Goal: Transaction & Acquisition: Purchase product/service

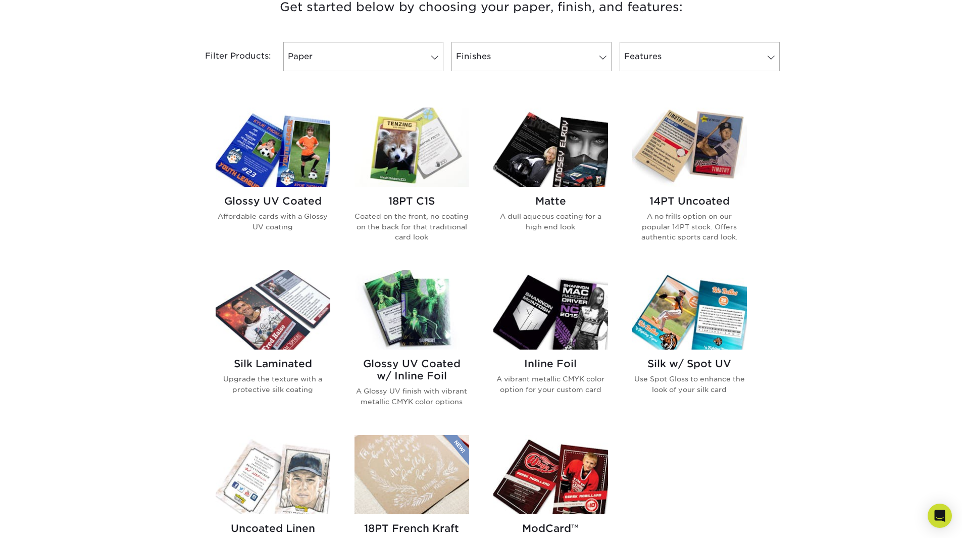
scroll to position [404, 0]
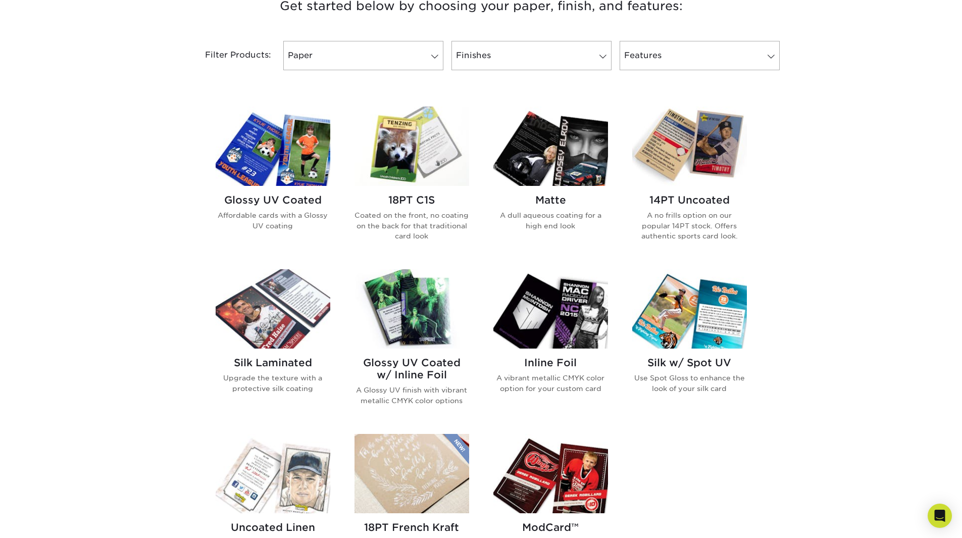
click at [669, 195] on h2 "14PT Uncoated" at bounding box center [689, 200] width 115 height 12
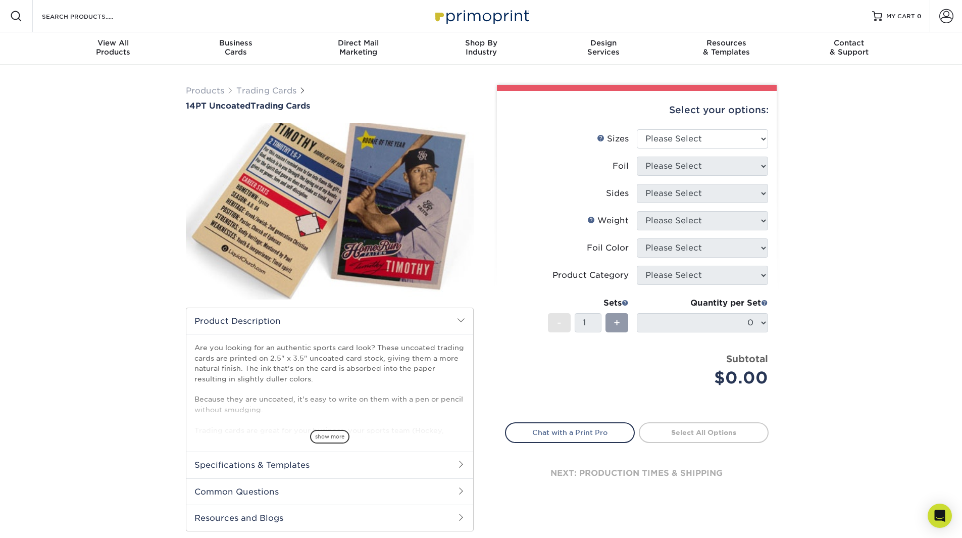
click at [730, 149] on li "Sizes Help Sizes Please Select 2.5" x 3.5"" at bounding box center [636, 142] width 262 height 27
click at [727, 140] on select "Please Select 2.5" x 3.5"" at bounding box center [701, 138] width 131 height 19
select select "2.50x3.50"
click at [636, 129] on select "Please Select 2.5" x 3.5"" at bounding box center [701, 138] width 131 height 19
click at [720, 160] on select "Please Select Yes No" at bounding box center [701, 165] width 131 height 19
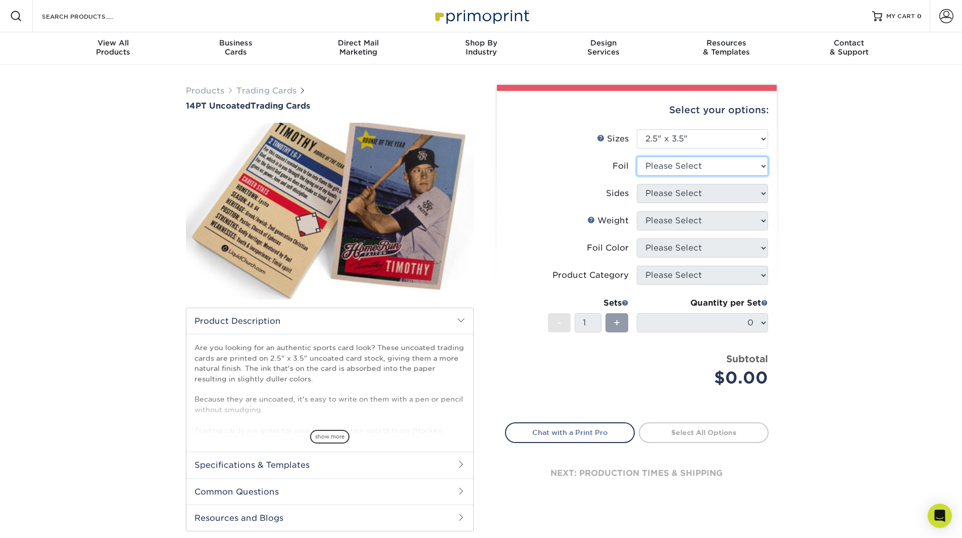
select select "0"
click at [636, 156] on select "Please Select Yes No" at bounding box center [701, 165] width 131 height 19
click at [692, 197] on select "Please Select Print Both Sides Print Front Only" at bounding box center [701, 193] width 131 height 19
select select "13abbda7-1d64-4f25-8bb2-c179b224825d"
click at [636, 184] on select "Please Select Print Both Sides Print Front Only" at bounding box center [701, 193] width 131 height 19
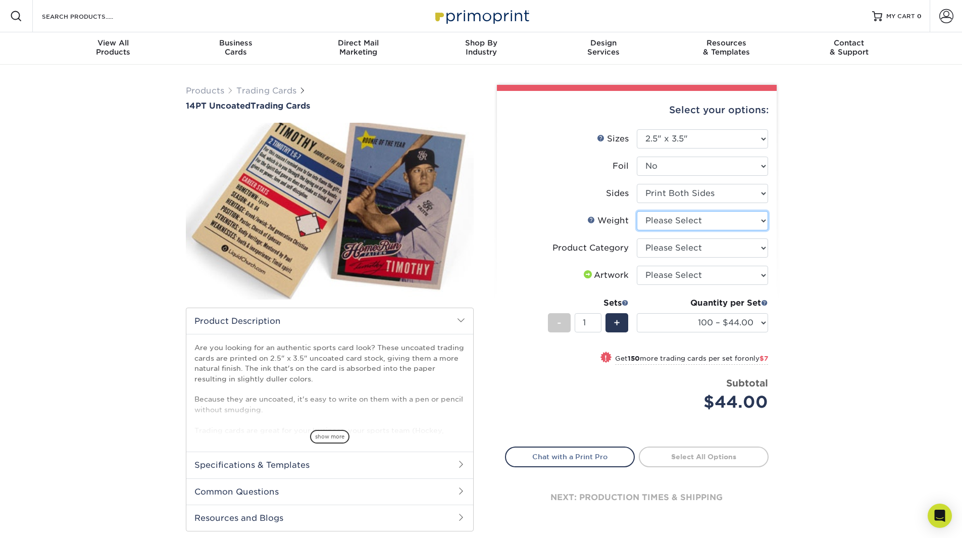
click at [693, 227] on select "Please Select 14PT Uncoated" at bounding box center [701, 220] width 131 height 19
select select "14PT Uncoated"
click at [636, 211] on select "Please Select 14PT Uncoated" at bounding box center [701, 220] width 131 height 19
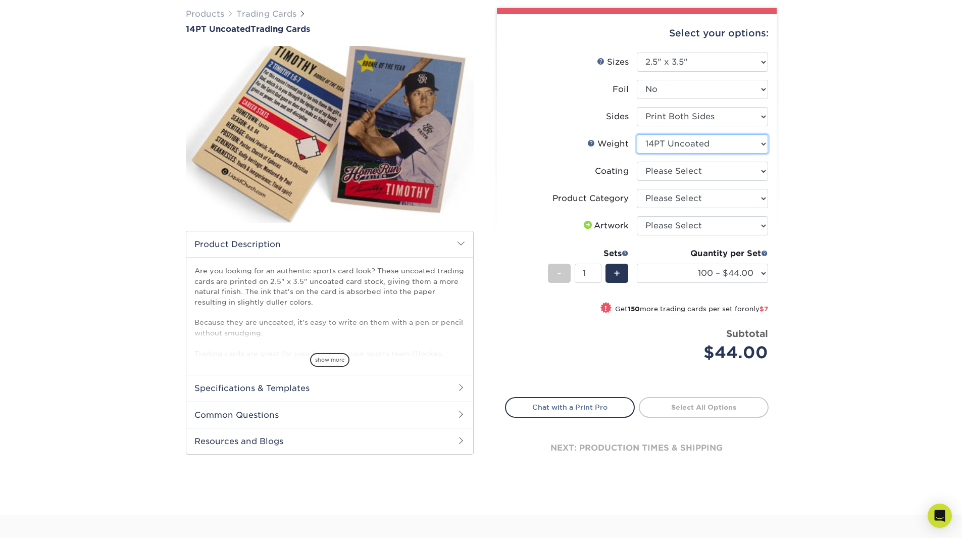
scroll to position [101, 0]
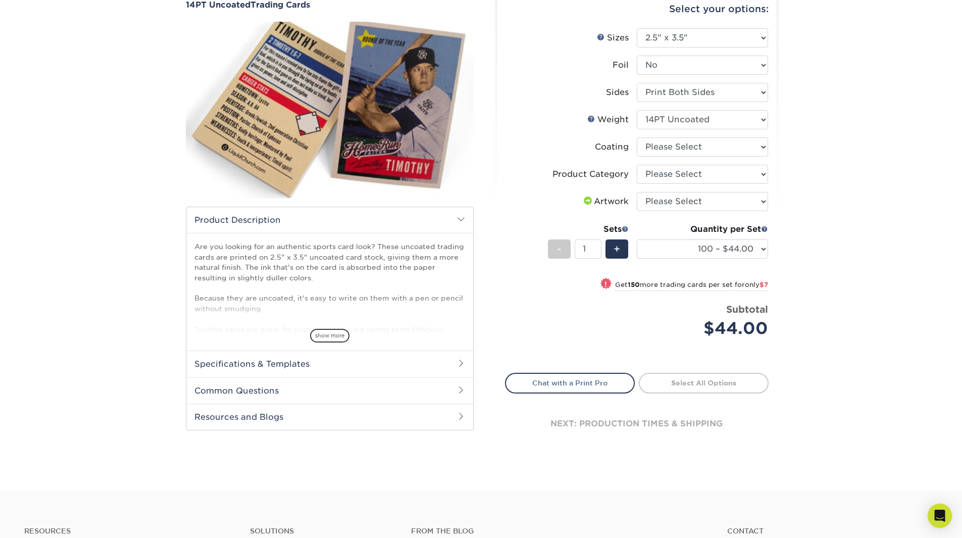
click at [447, 360] on h2 "Specifications & Templates" at bounding box center [329, 363] width 287 height 26
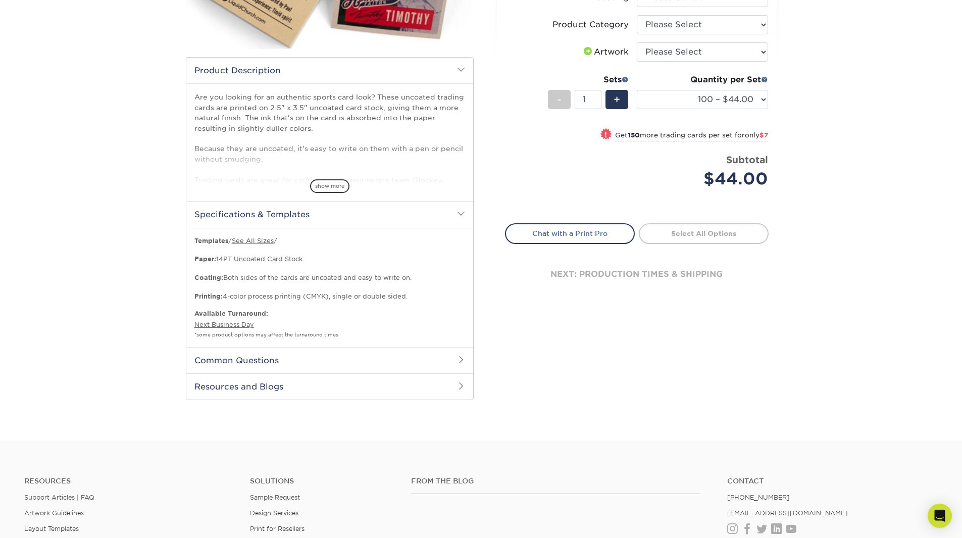
scroll to position [252, 0]
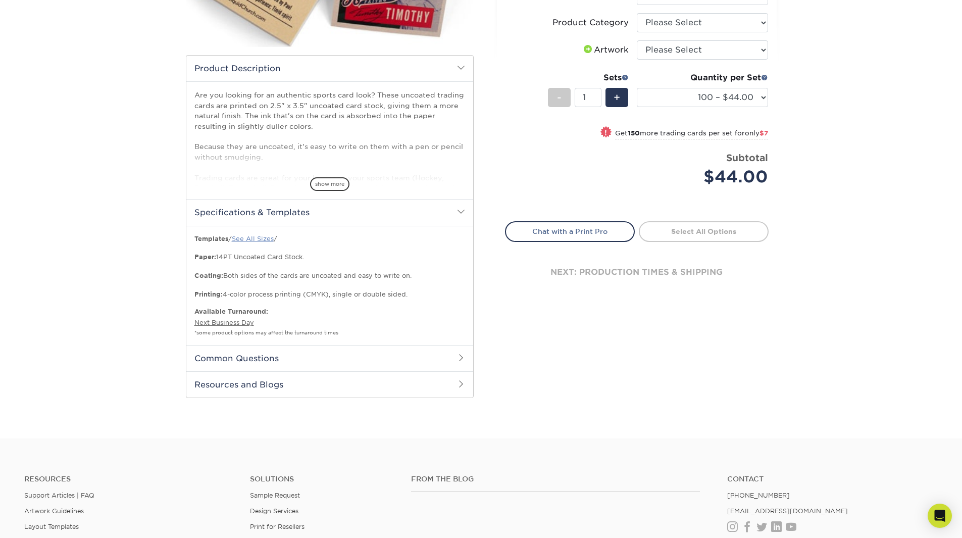
click at [267, 238] on link "See All Sizes" at bounding box center [253, 239] width 42 height 8
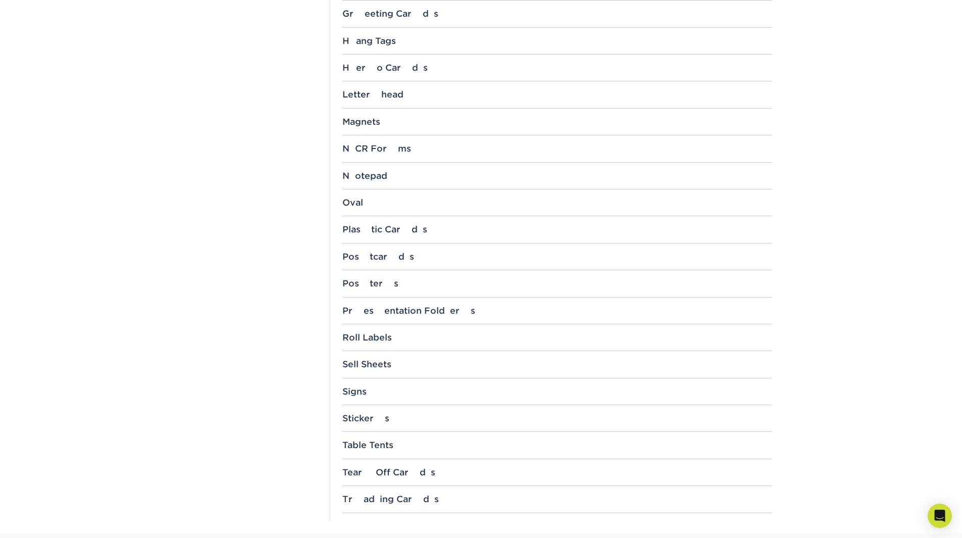
scroll to position [909, 0]
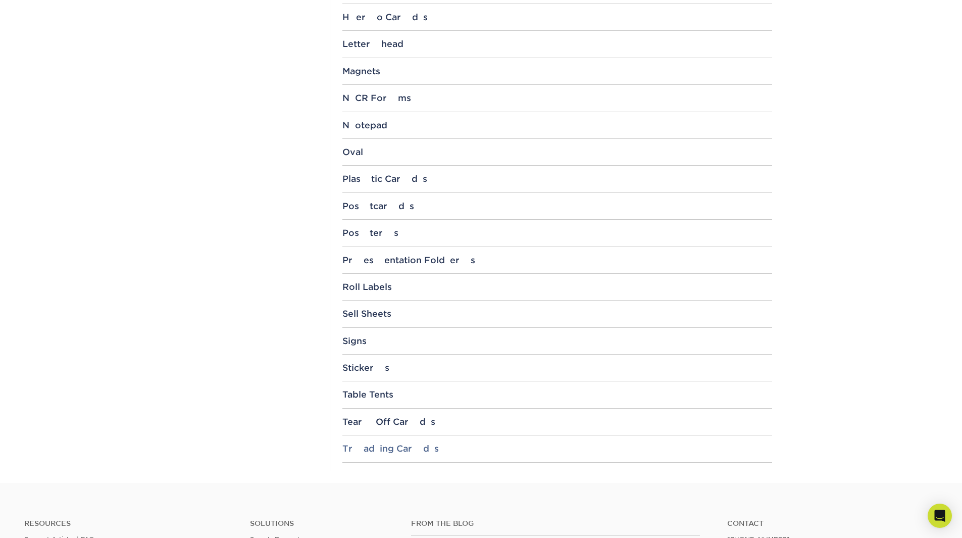
click at [402, 451] on div "Trading Cards" at bounding box center [557, 448] width 430 height 10
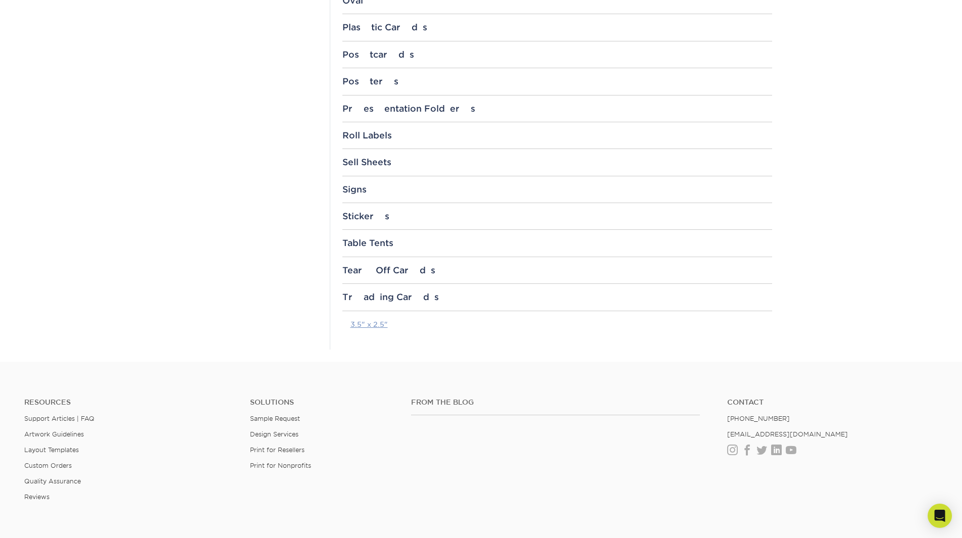
click at [374, 328] on link "3.5" x 2.5"" at bounding box center [368, 324] width 37 height 8
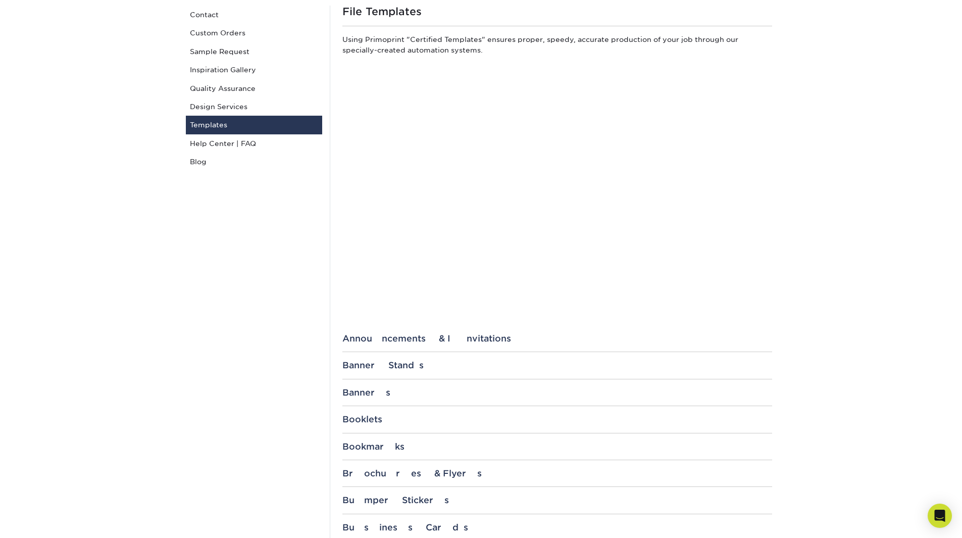
scroll to position [0, 0]
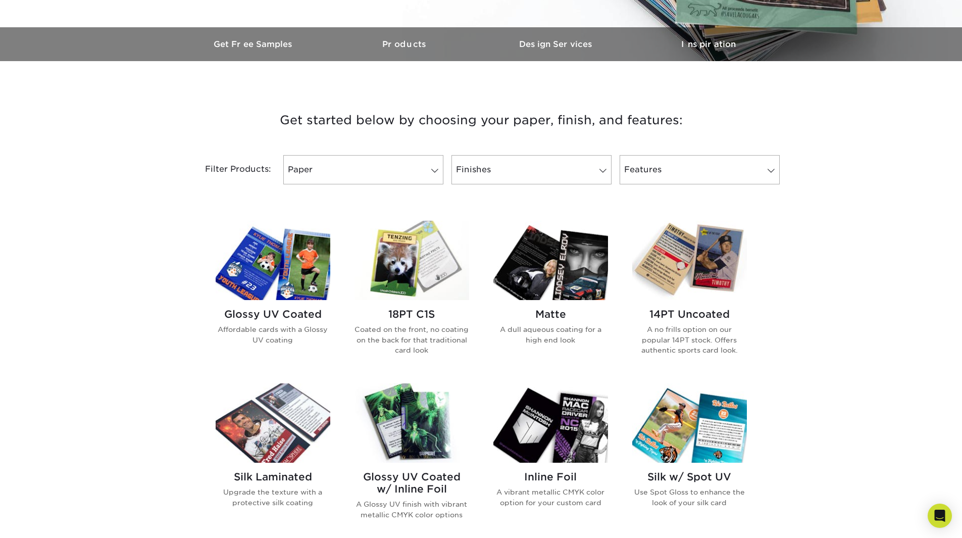
scroll to position [353, 0]
